Goal: Task Accomplishment & Management: Use online tool/utility

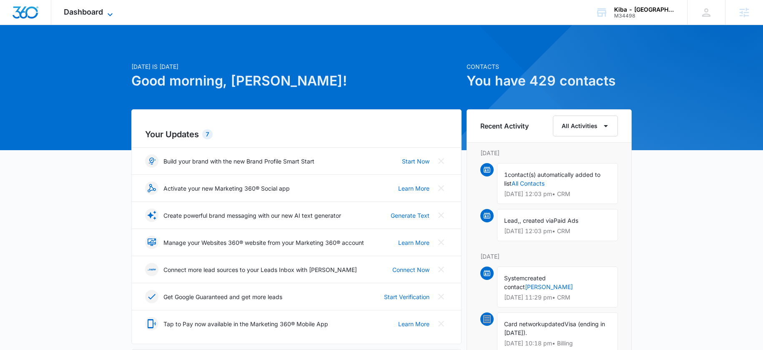
click at [98, 10] on span "Dashboard" at bounding box center [83, 12] width 39 height 9
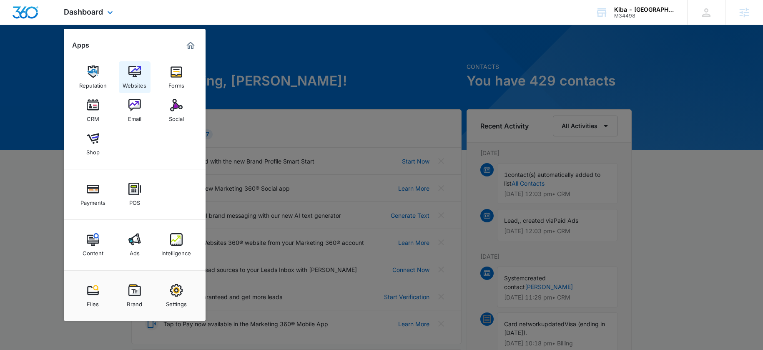
click at [135, 75] on img at bounding box center [134, 71] width 13 height 13
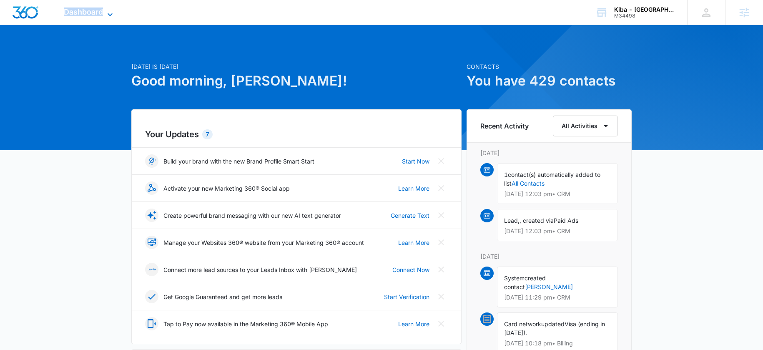
click at [103, 9] on div "Dashboard Apps Reputation Websites Forms CRM Email Social Shop Payments POS Con…" at bounding box center [89, 12] width 76 height 25
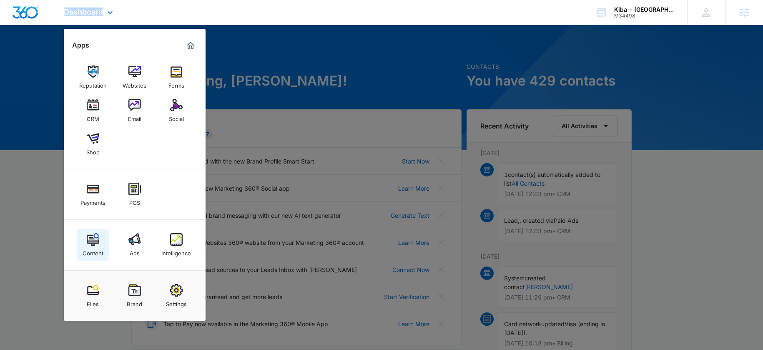
click at [95, 240] on img at bounding box center [93, 239] width 13 height 13
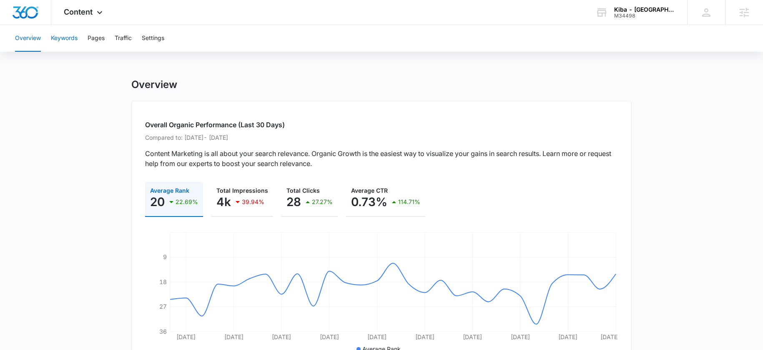
click at [55, 34] on div "Overview Keywords Pages Traffic Settings" at bounding box center [381, 38] width 743 height 27
click at [55, 36] on button "Keywords" at bounding box center [64, 38] width 27 height 27
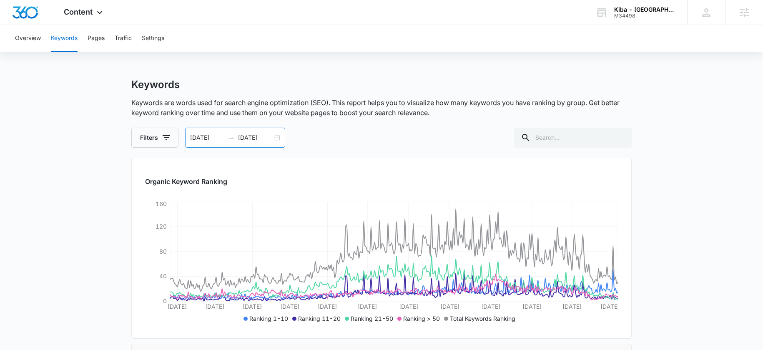
click at [228, 138] on icon "swap-right" at bounding box center [231, 137] width 7 height 7
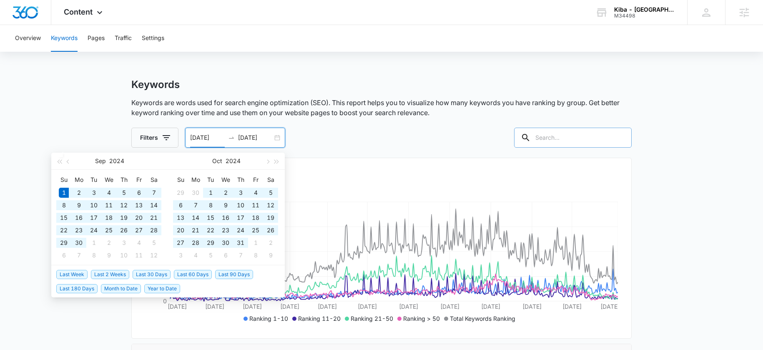
click at [593, 133] on input "text" at bounding box center [573, 138] width 118 height 20
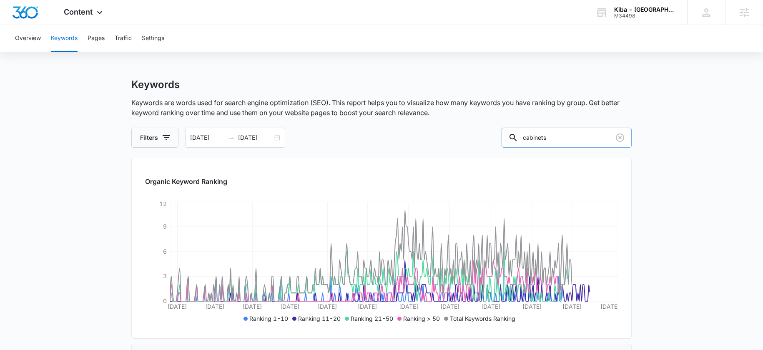
click at [542, 139] on input "cabinets" at bounding box center [566, 138] width 130 height 20
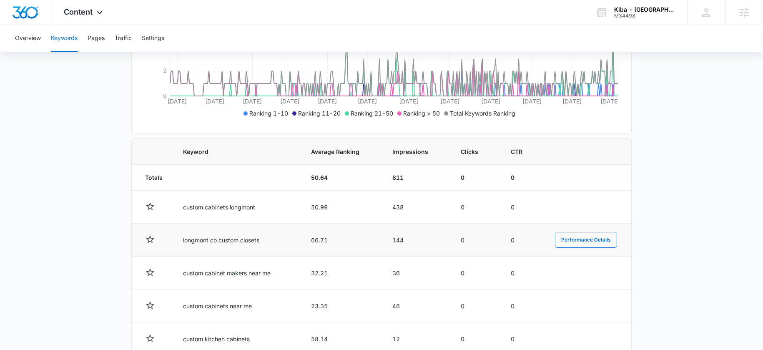
scroll to position [214, 0]
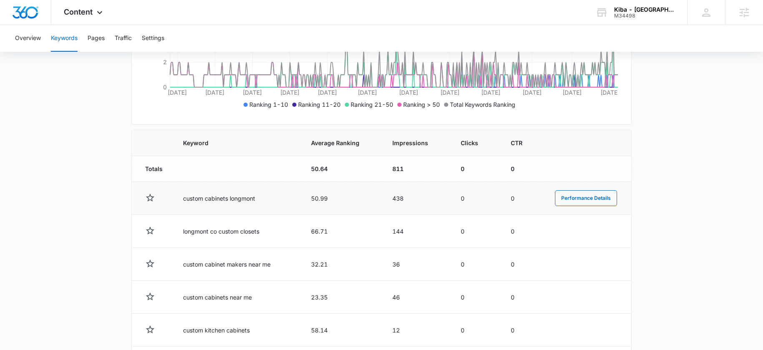
click at [239, 199] on td "custom cabinets longmont" at bounding box center [237, 198] width 128 height 33
click at [238, 199] on td "custom cabinets longmont" at bounding box center [237, 198] width 128 height 33
click at [237, 198] on td "custom cabinets longmont" at bounding box center [237, 198] width 128 height 33
drag, startPoint x: 237, startPoint y: 198, endPoint x: 210, endPoint y: 197, distance: 26.7
click at [210, 197] on td "custom cabinets longmont" at bounding box center [237, 198] width 128 height 33
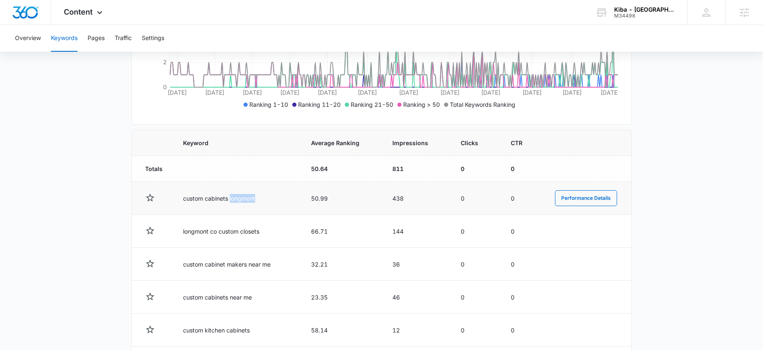
click at [210, 197] on td "custom cabinets longmont" at bounding box center [237, 198] width 128 height 33
copy td "custom cabinets longmont"
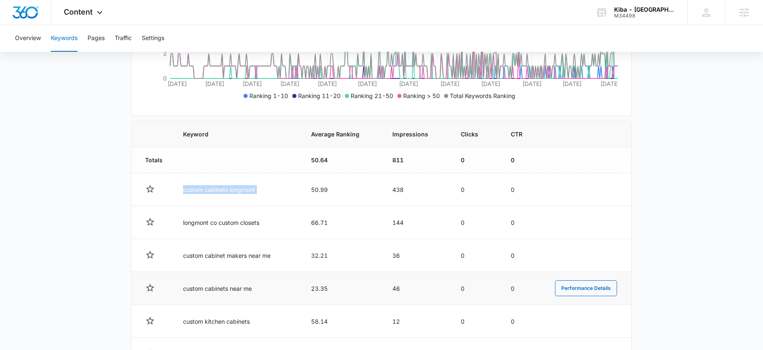
scroll to position [230, 0]
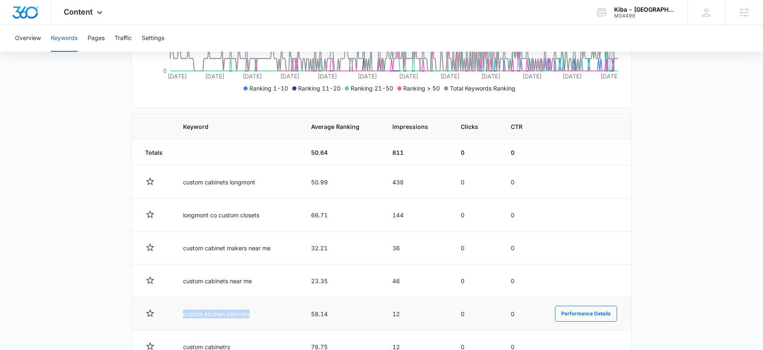
drag, startPoint x: 201, startPoint y: 317, endPoint x: 270, endPoint y: 317, distance: 69.2
click at [271, 317] on td "custom kitchen cabinets" at bounding box center [237, 313] width 128 height 33
copy td "custom kitchen cabinets"
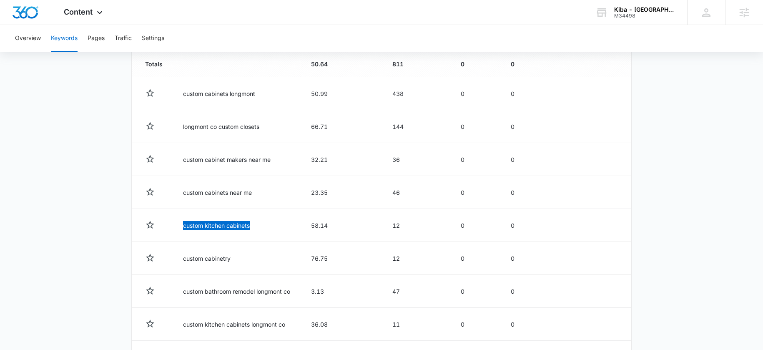
scroll to position [325, 0]
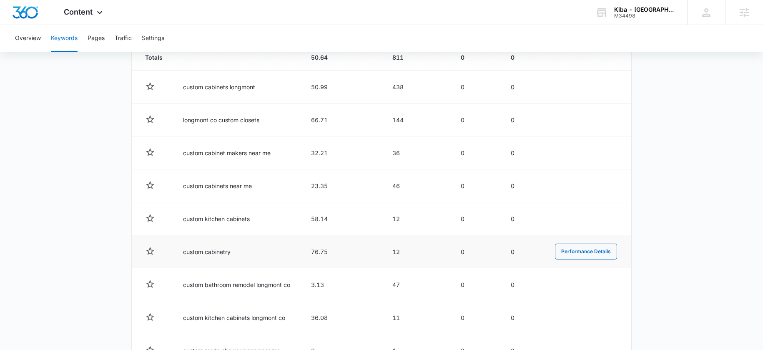
click at [228, 254] on td "custom cabinetry" at bounding box center [237, 251] width 128 height 33
drag, startPoint x: 199, startPoint y: 253, endPoint x: 235, endPoint y: 257, distance: 35.7
click at [235, 257] on td "custom cabinetry" at bounding box center [237, 251] width 128 height 33
click at [174, 253] on td "custom cabinetry" at bounding box center [237, 251] width 128 height 33
drag, startPoint x: 179, startPoint y: 253, endPoint x: 237, endPoint y: 256, distance: 58.0
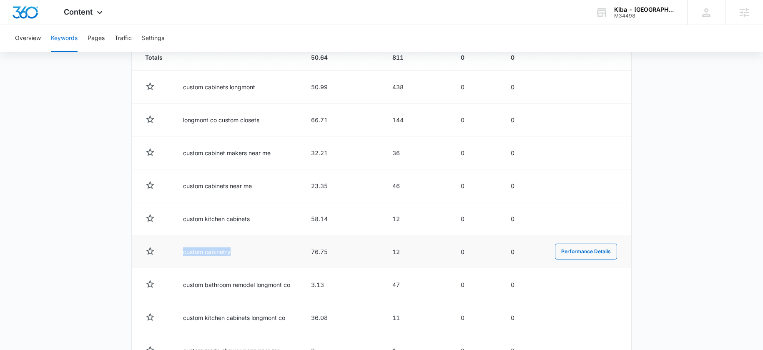
click at [237, 256] on td "custom cabinetry" at bounding box center [237, 251] width 128 height 33
copy td "custom cabinetry"
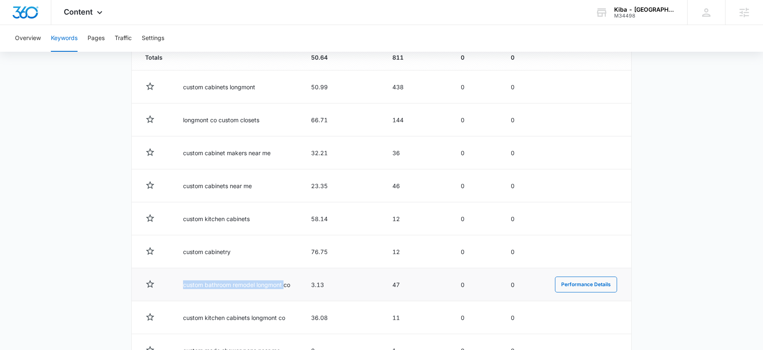
drag, startPoint x: 178, startPoint y: 285, endPoint x: 283, endPoint y: 284, distance: 105.9
click at [283, 284] on td "custom bathroom remodel longmont co" at bounding box center [237, 284] width 128 height 33
copy td "custom bathroom remodel longmont"
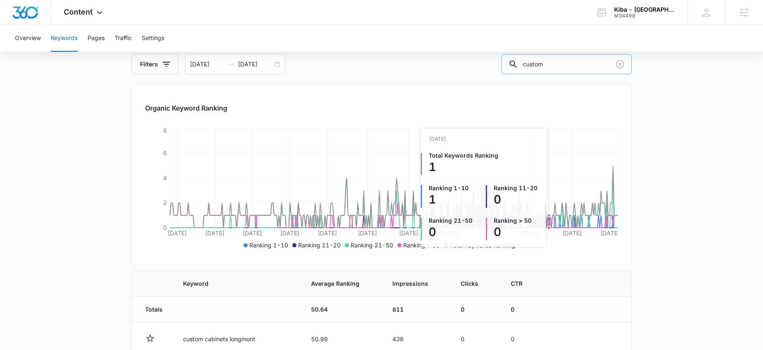
scroll to position [0, 0]
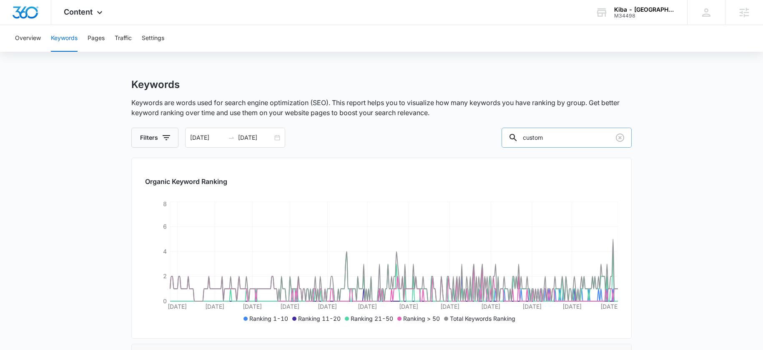
click at [571, 131] on input "custom" at bounding box center [566, 138] width 130 height 20
click at [571, 132] on input "custom" at bounding box center [566, 138] width 130 height 20
paste input "Closets"
type input "Closets"
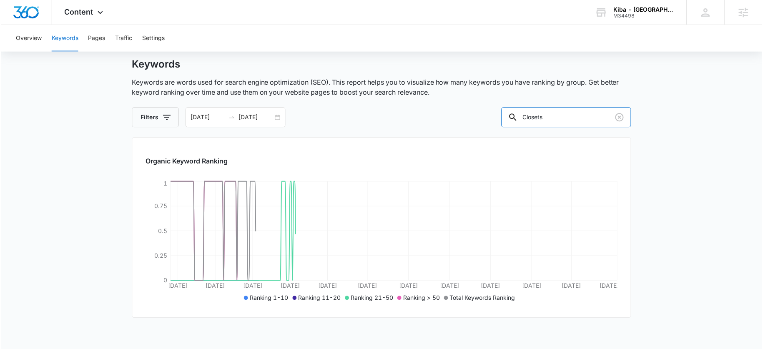
scroll to position [118, 0]
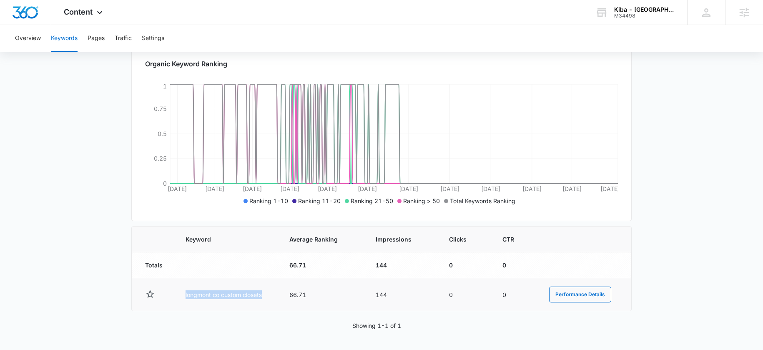
drag, startPoint x: 264, startPoint y: 293, endPoint x: 183, endPoint y: 295, distance: 80.9
click at [183, 295] on td "longmont co custom closets" at bounding box center [226, 294] width 103 height 33
copy td "longmont co custom closets"
